Goal: Check status: Check status

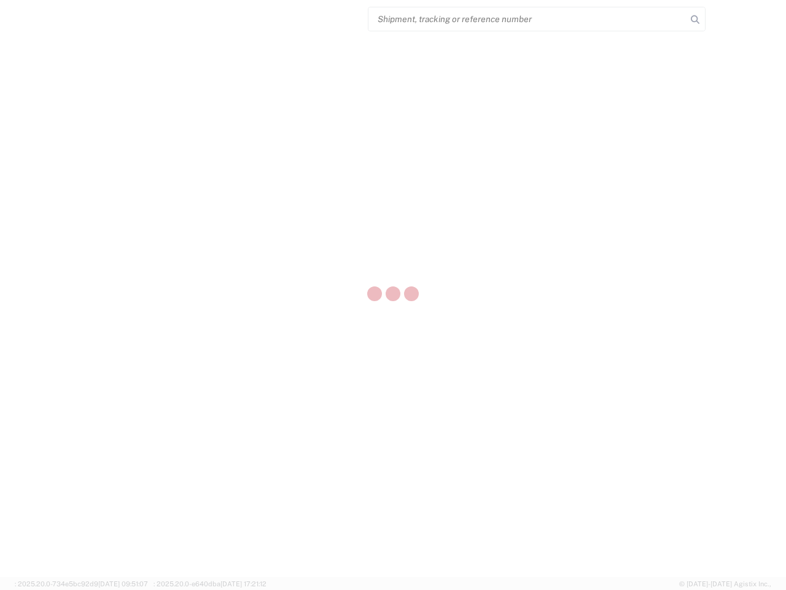
select select "US"
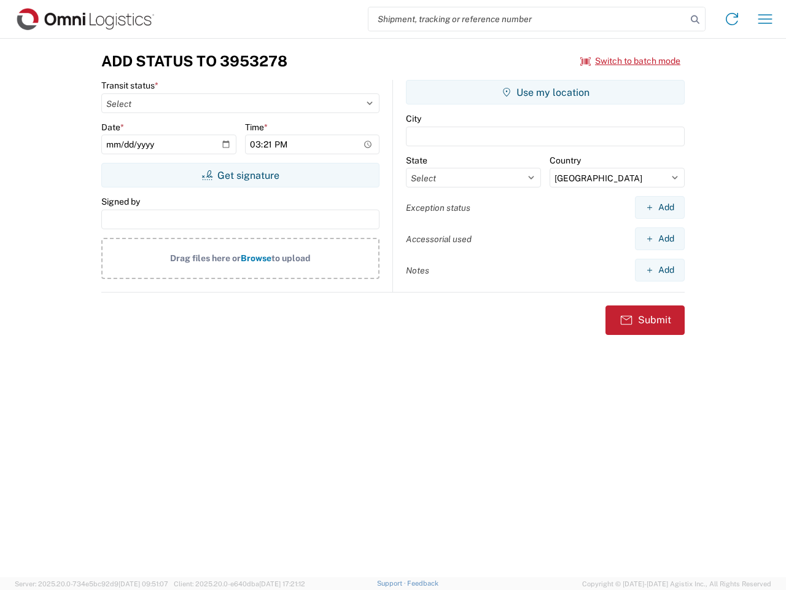
click at [528, 19] on input "search" at bounding box center [528, 18] width 318 height 23
click at [695, 20] on icon at bounding box center [695, 19] width 17 height 17
click at [732, 19] on icon at bounding box center [732, 19] width 20 height 20
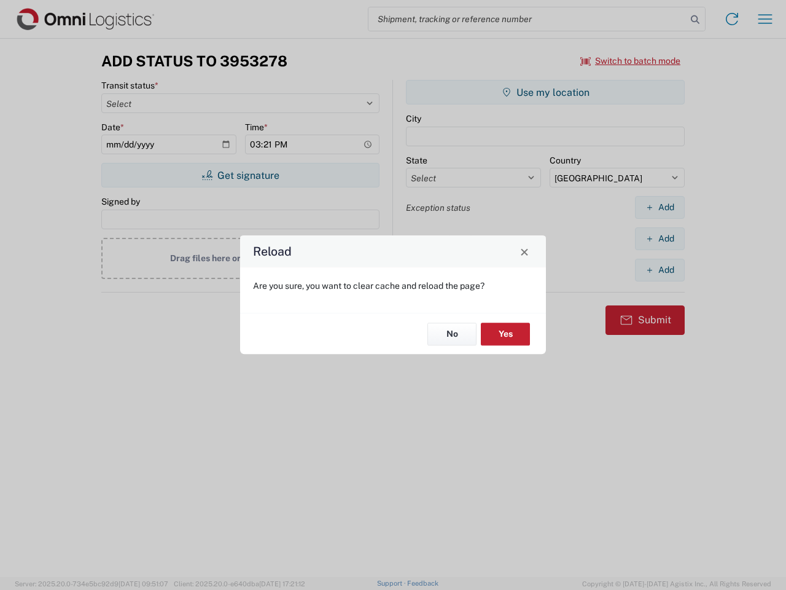
click at [765, 19] on div "Reload Are you sure, you want to clear cache and reload the page? No Yes" at bounding box center [393, 295] width 786 height 590
click at [631, 61] on div "Reload Are you sure, you want to clear cache and reload the page? No Yes" at bounding box center [393, 295] width 786 height 590
click at [240, 175] on div "Reload Are you sure, you want to clear cache and reload the page? No Yes" at bounding box center [393, 295] width 786 height 590
click at [546, 92] on div "Reload Are you sure, you want to clear cache and reload the page? No Yes" at bounding box center [393, 295] width 786 height 590
click at [660, 207] on div "Reload Are you sure, you want to clear cache and reload the page? No Yes" at bounding box center [393, 295] width 786 height 590
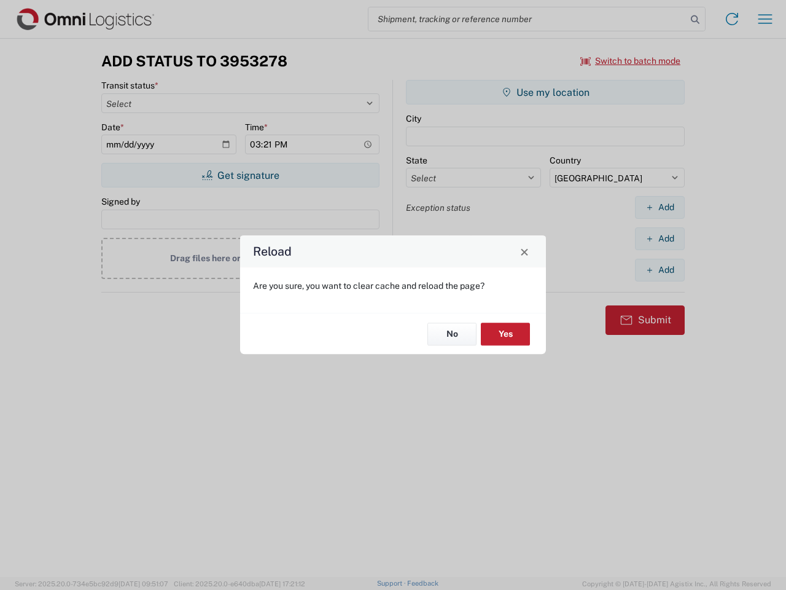
click at [660, 238] on div "Reload Are you sure, you want to clear cache and reload the page? No Yes" at bounding box center [393, 295] width 786 height 590
click at [660, 270] on div "Reload Are you sure, you want to clear cache and reload the page? No Yes" at bounding box center [393, 295] width 786 height 590
